Goal: Task Accomplishment & Management: Use online tool/utility

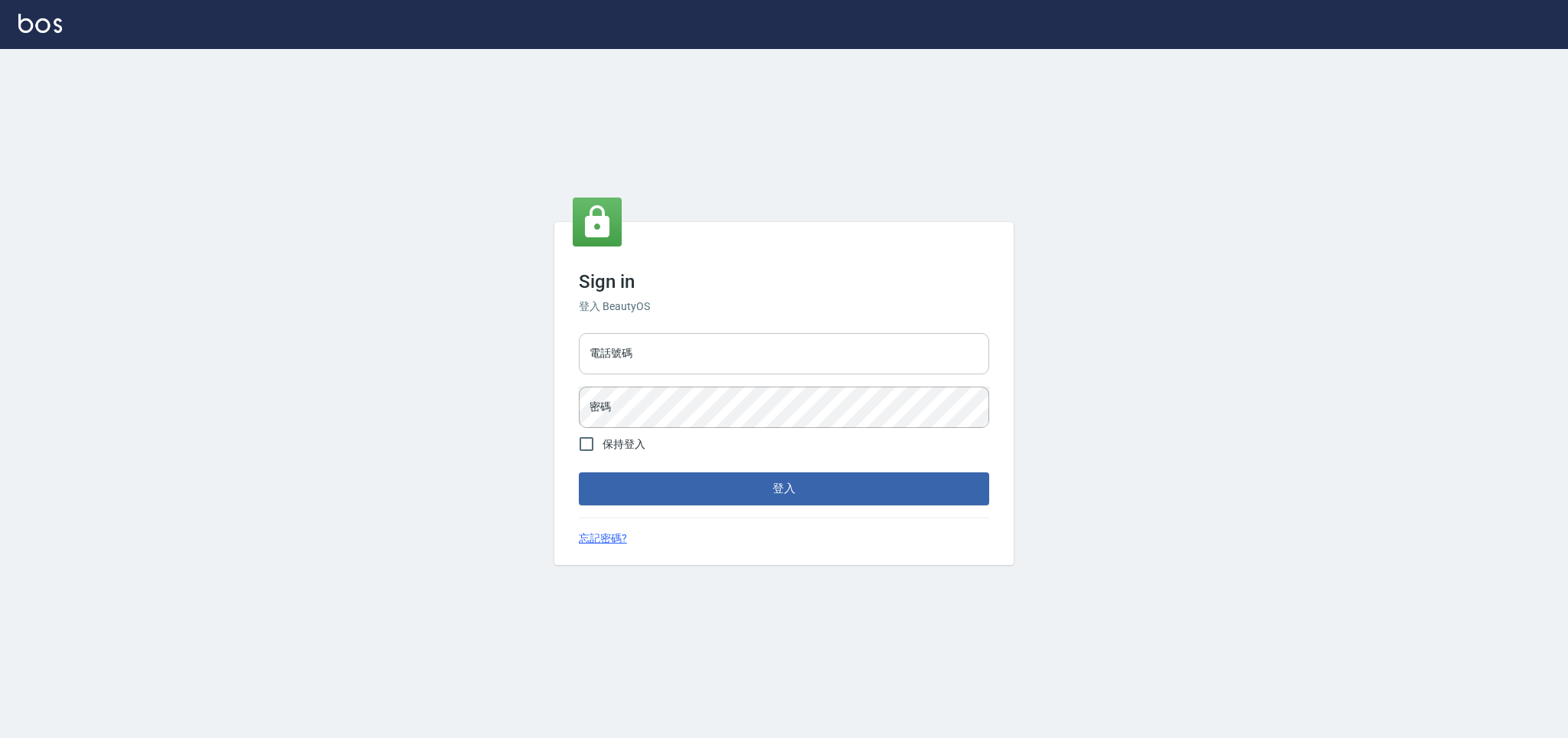
drag, startPoint x: 0, startPoint y: 0, endPoint x: 889, endPoint y: 334, distance: 949.7
click at [889, 334] on input "電話號碼" at bounding box center [784, 353] width 410 height 41
type input "0225158181"
drag, startPoint x: 649, startPoint y: 319, endPoint x: 677, endPoint y: 335, distance: 32.2
click at [661, 319] on div "Sign in 登入 BeautyOS 電話號碼 電話號碼 密碼 密碼 保持登入 登入 忘記密碼?" at bounding box center [783, 393] width 459 height 342
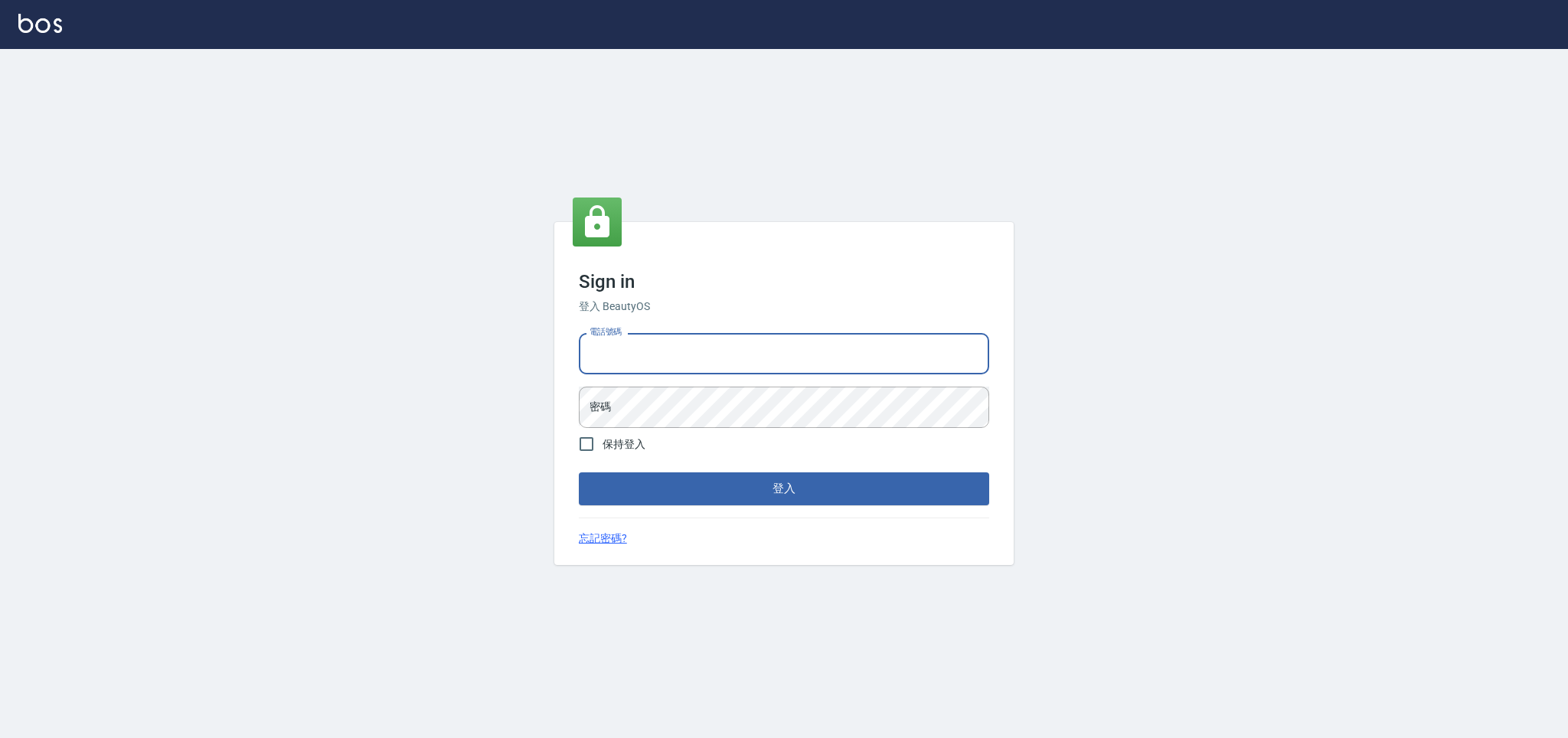
click at [681, 355] on input "電話號碼" at bounding box center [784, 353] width 410 height 41
type input "0225158181"
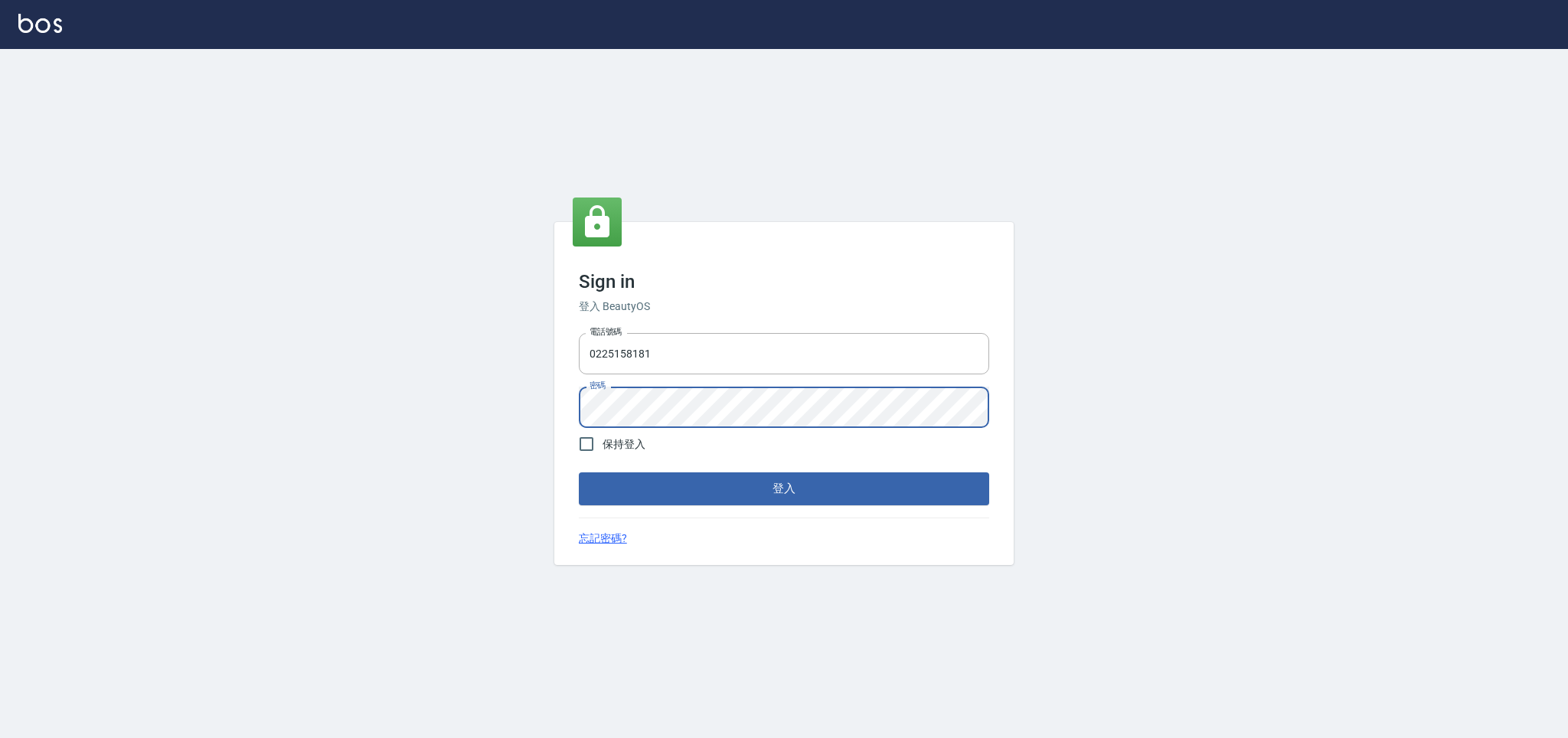
click at [579, 472] on button "登入" at bounding box center [784, 488] width 410 height 32
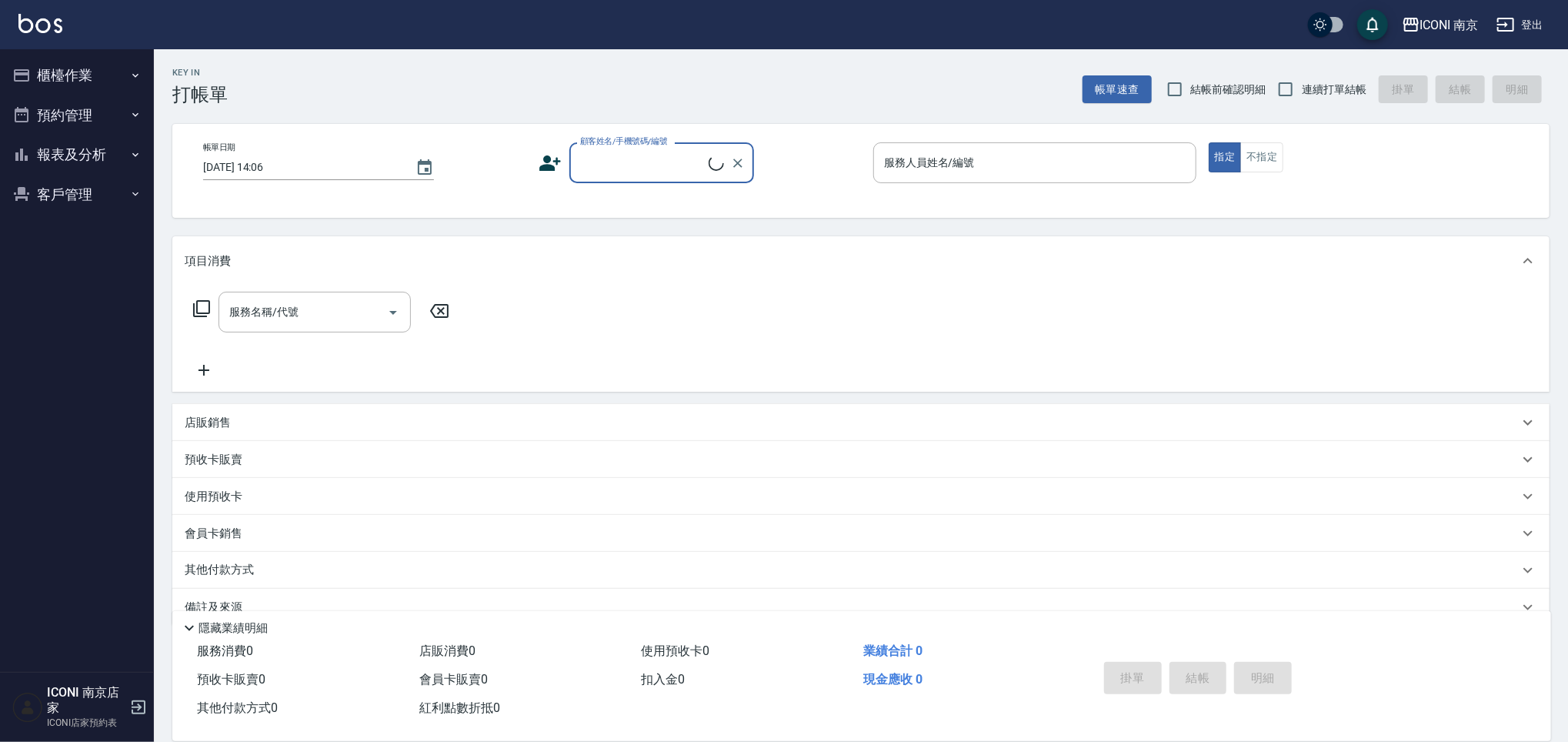
click at [51, 83] on button "櫃檯作業" at bounding box center [77, 75] width 142 height 40
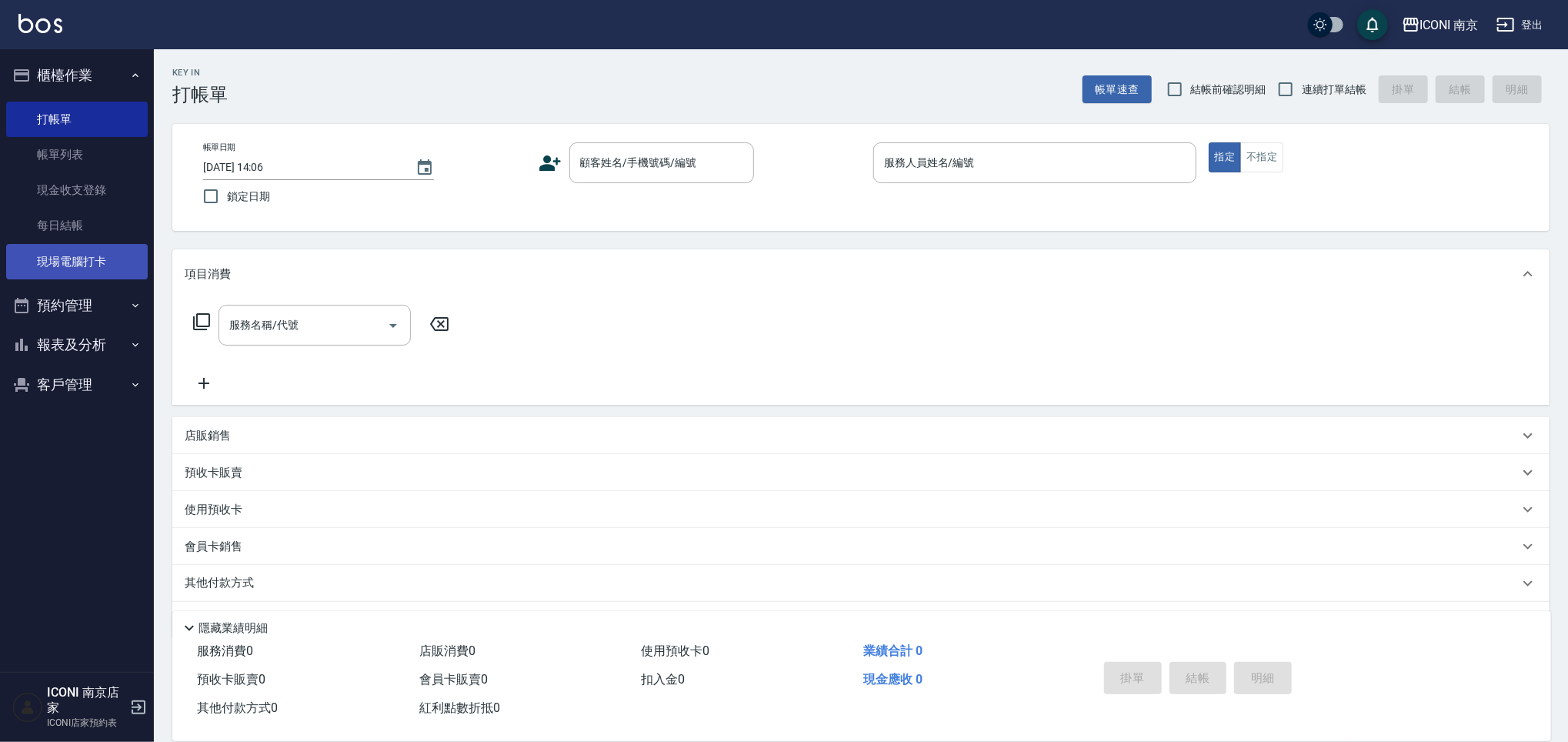
click at [121, 271] on link "現場電腦打卡" at bounding box center [77, 262] width 142 height 35
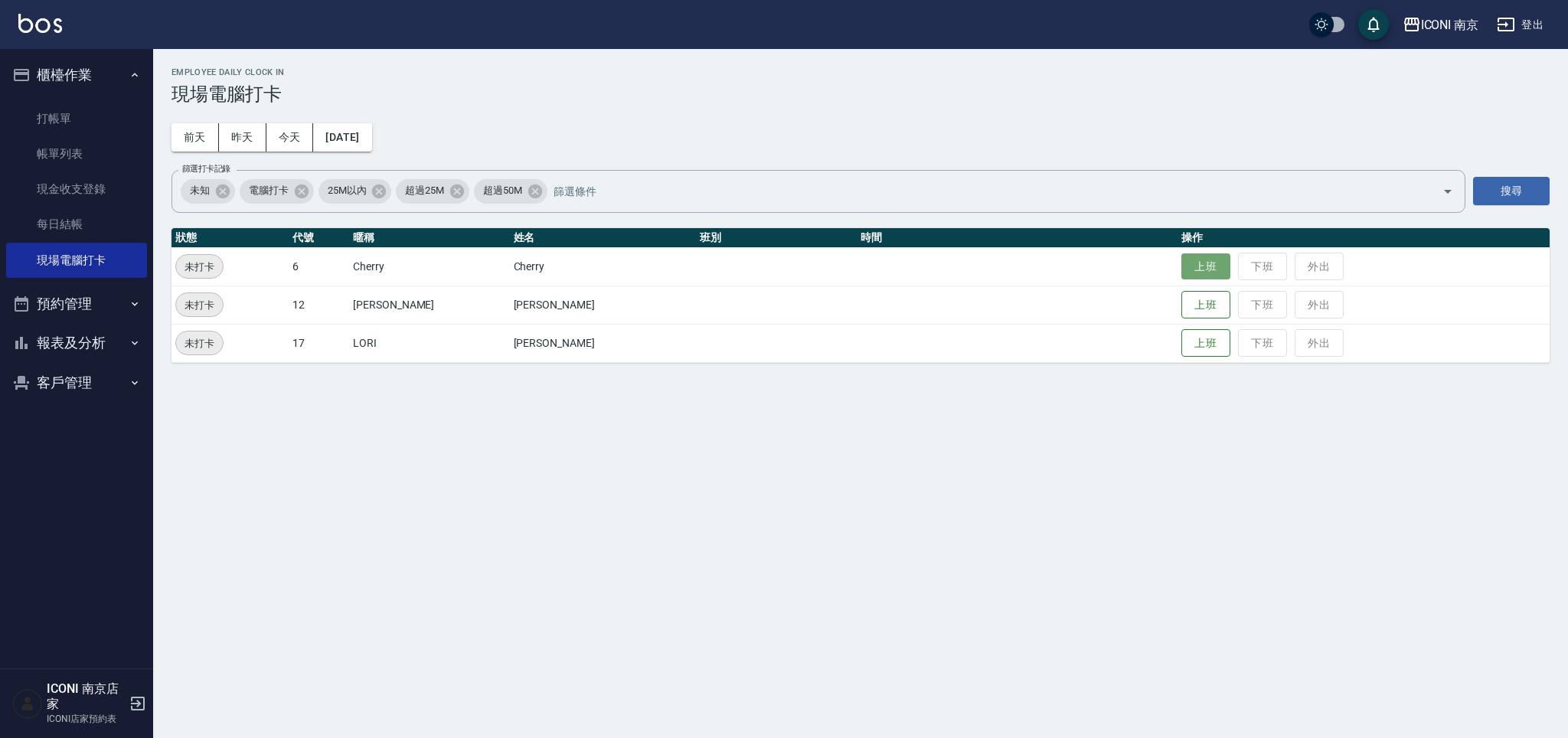
click at [1181, 273] on button "上班" at bounding box center [1206, 267] width 49 height 27
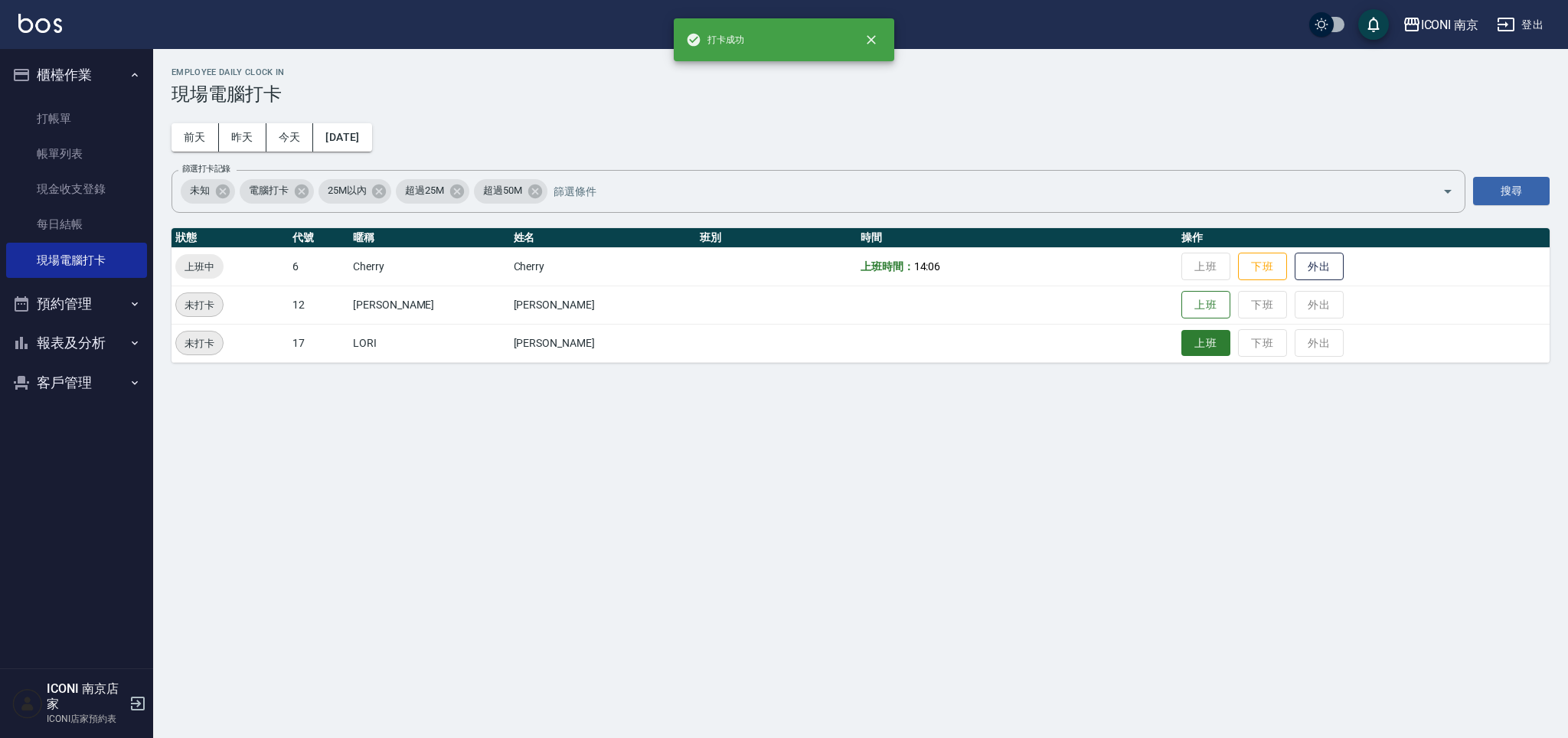
drag, startPoint x: 1183, startPoint y: 345, endPoint x: 1192, endPoint y: 339, distance: 10.8
click at [1183, 342] on button "上班" at bounding box center [1206, 343] width 49 height 27
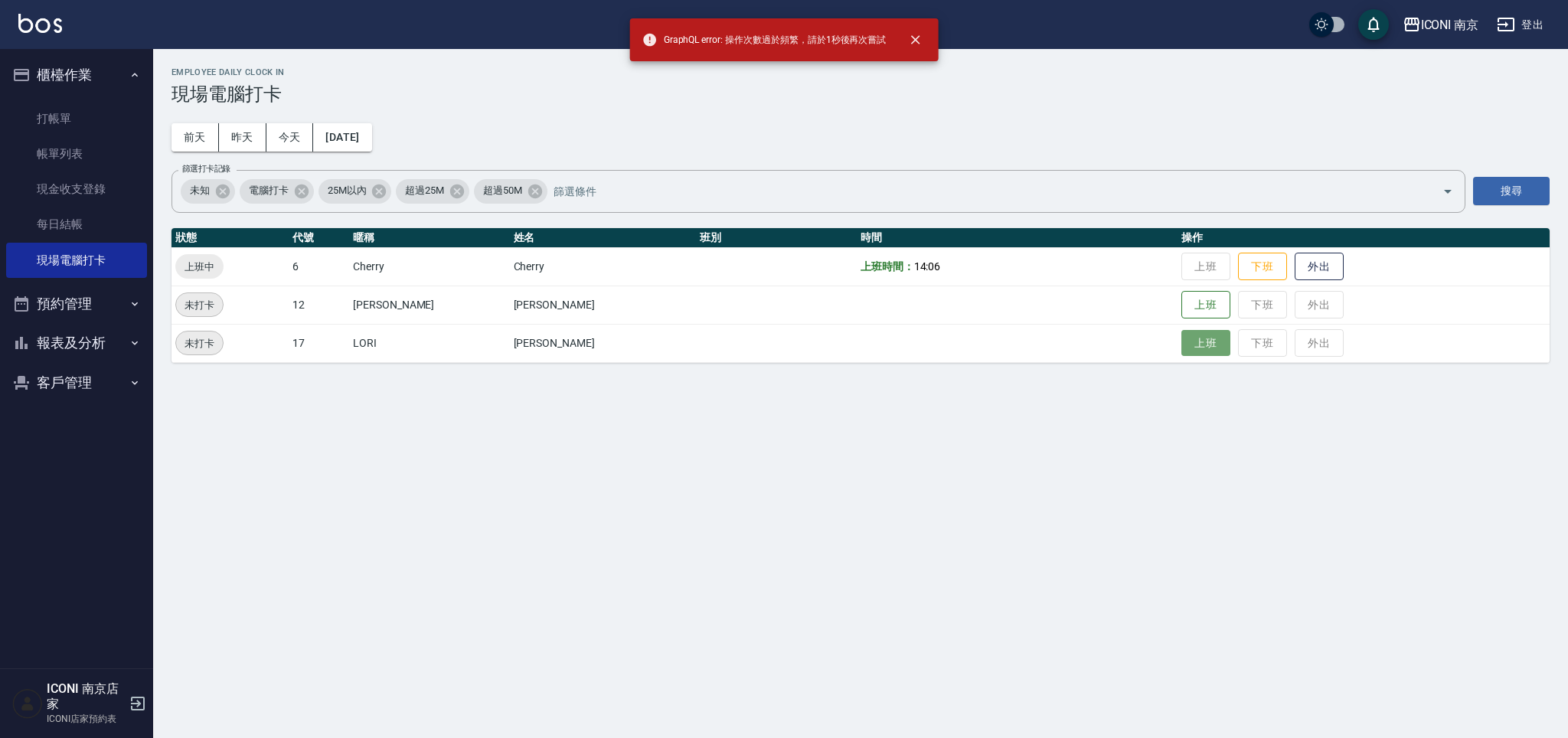
drag, startPoint x: 1176, startPoint y: 348, endPoint x: 1192, endPoint y: 346, distance: 16.1
click at [1181, 346] on button "上班" at bounding box center [1206, 343] width 49 height 27
click at [1186, 351] on button "上班" at bounding box center [1206, 343] width 49 height 27
